Goal: Task Accomplishment & Management: Use online tool/utility

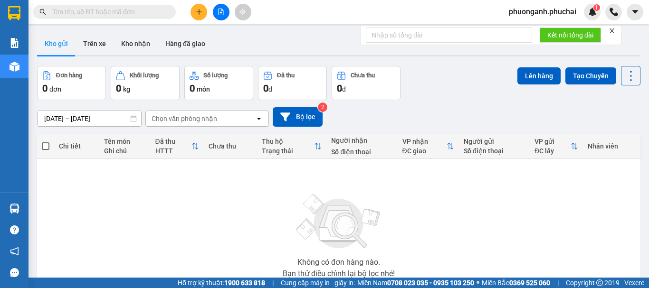
click at [225, 16] on button at bounding box center [221, 12] width 17 height 17
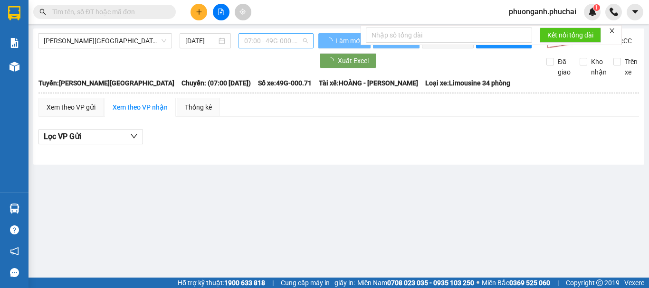
click at [265, 42] on span "07:00 - 49G-000.71" at bounding box center [276, 41] width 64 height 14
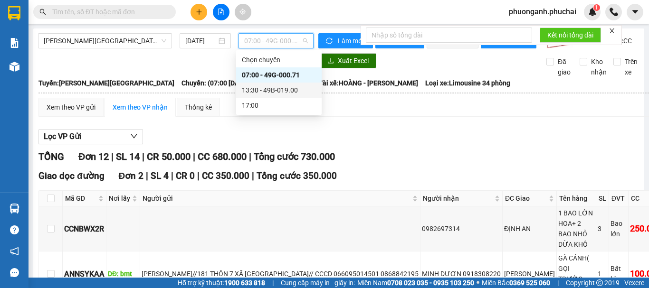
click at [254, 90] on div "13:30 - 49B-019.00" at bounding box center [279, 90] width 74 height 10
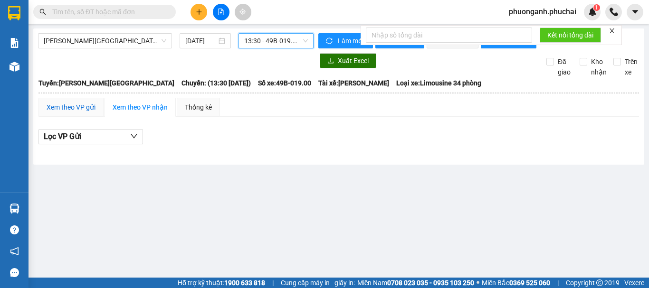
click at [93, 113] on div "Xem theo VP gửi" at bounding box center [71, 107] width 49 height 10
